Goal: Use online tool/utility: Utilize a website feature to perform a specific function

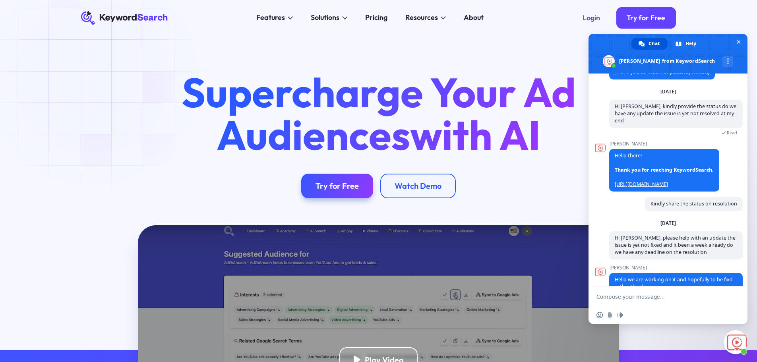
scroll to position [1296, 0]
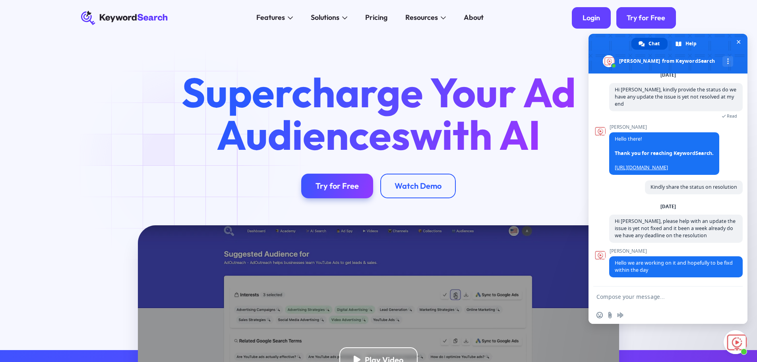
click at [598, 15] on div "Login" at bounding box center [591, 18] width 17 height 9
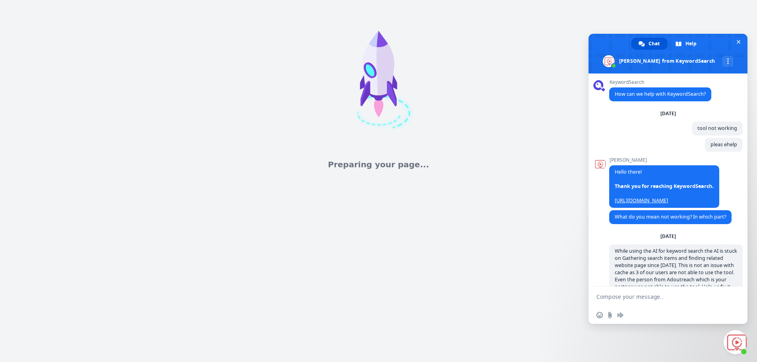
scroll to position [1296, 0]
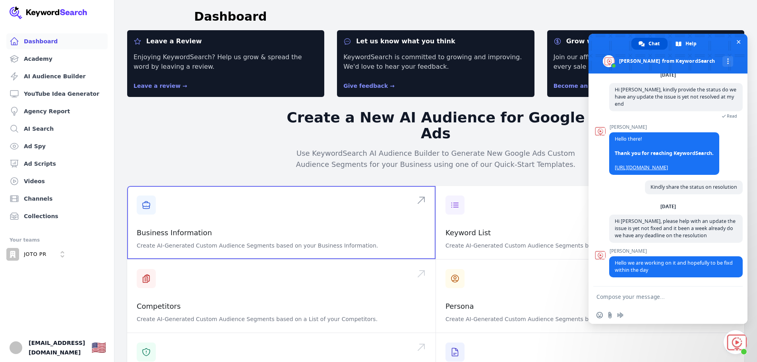
click at [176, 211] on span at bounding box center [281, 222] width 309 height 73
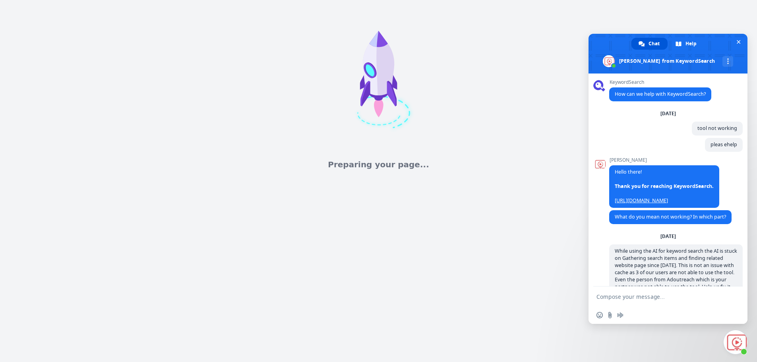
scroll to position [1296, 0]
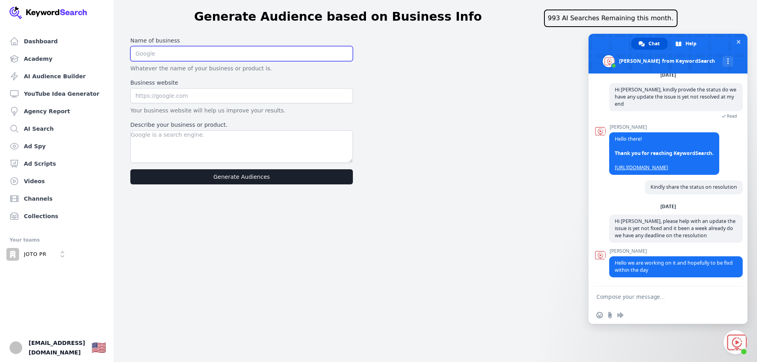
click at [191, 51] on input "text" at bounding box center [241, 53] width 223 height 15
click at [206, 93] on input "text" at bounding box center [241, 95] width 223 height 15
type input "www.jotopr.com"
click at [197, 59] on input "text" at bounding box center [241, 53] width 223 height 15
type input "JOTO PR Disruptors"
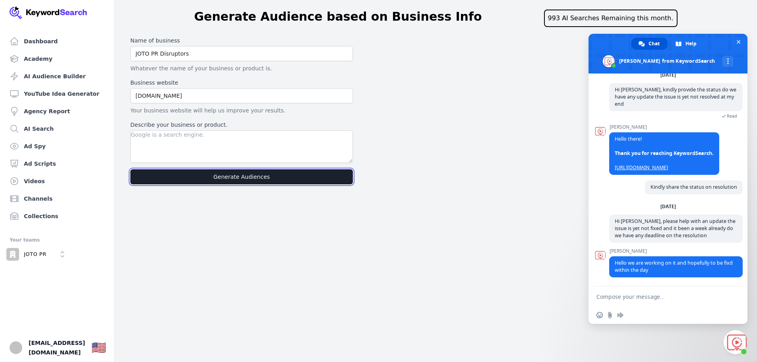
click at [247, 171] on button "Generate Audiences" at bounding box center [241, 176] width 223 height 15
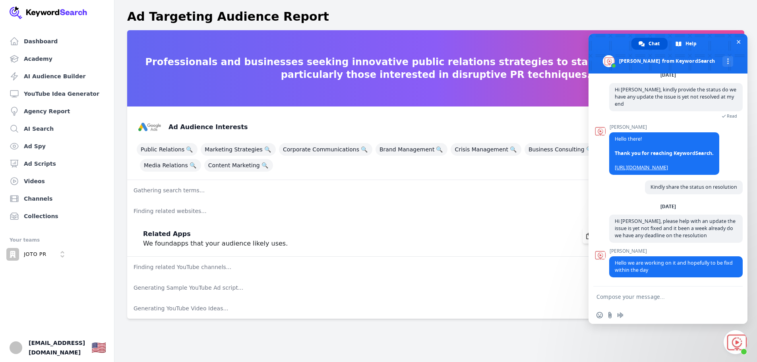
scroll to position [10, 0]
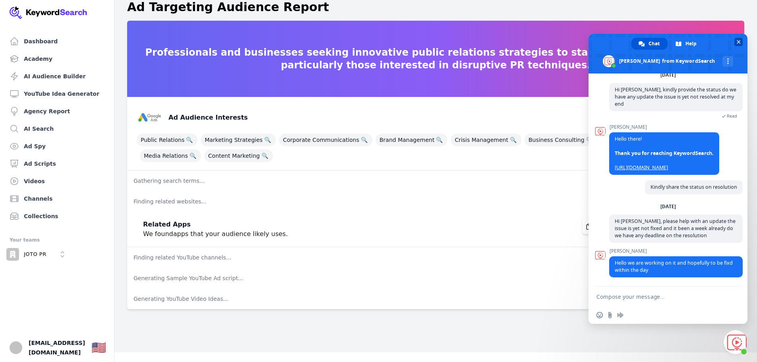
click at [742, 41] on span "Close chat" at bounding box center [739, 42] width 8 height 8
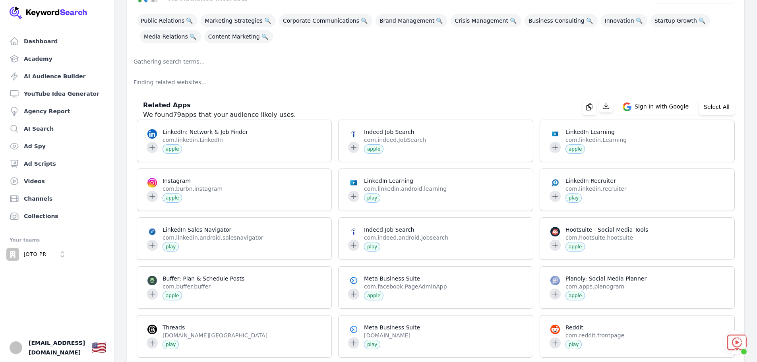
scroll to position [0, 0]
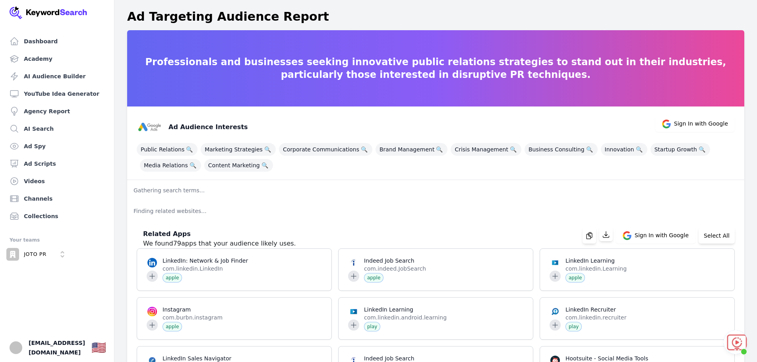
click at [62, 283] on ul "Dashboard Academy AI Audience Builder YouTube Idea Generator Agency Report AI S…" at bounding box center [57, 197] width 95 height 329
